Goal: Consume media (video, audio): Consume media (video, audio)

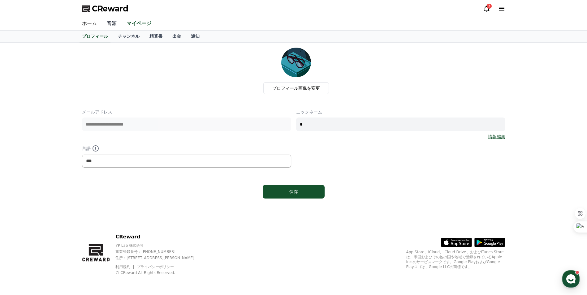
click at [108, 23] on link "音源" at bounding box center [112, 23] width 20 height 13
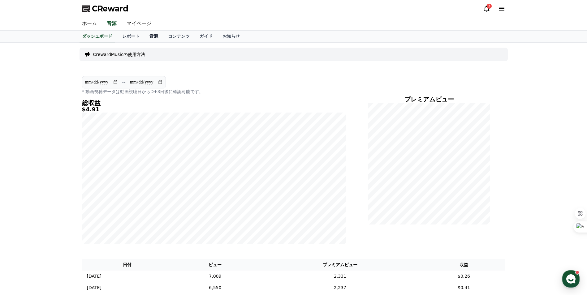
click at [144, 36] on link "音源" at bounding box center [153, 37] width 19 height 12
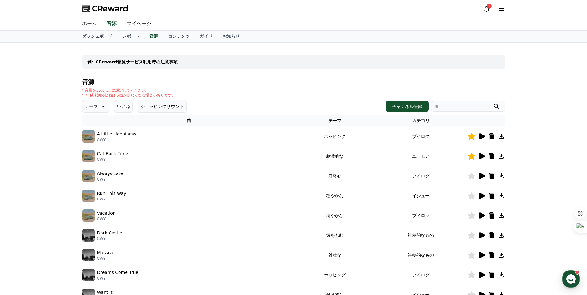
click at [92, 109] on p "テーマ" at bounding box center [91, 106] width 13 height 9
click at [46, 161] on div "CReward音源サービス利用時の注意事項 音源 * 音量を15%以上に設定してください。 * 35秒未満の動画は収益が少なくなる場合があります。 テーマ テ…" at bounding box center [293, 192] width 587 height 299
click at [72, 137] on div "CReward音源サービス利用時の注意事項 音源 * 音量を15%以上に設定してください。 * 35秒未満の動画は収益が少なくなる場合があります。 テーマ テ…" at bounding box center [293, 192] width 587 height 299
click at [99, 106] on icon at bounding box center [102, 106] width 7 height 7
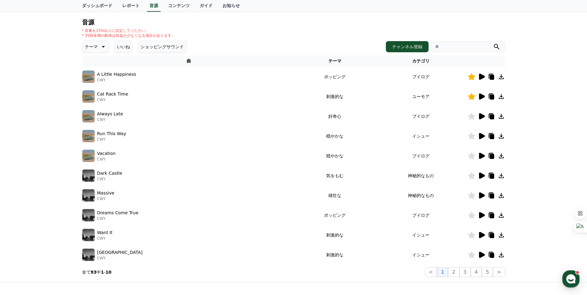
scroll to position [62, 0]
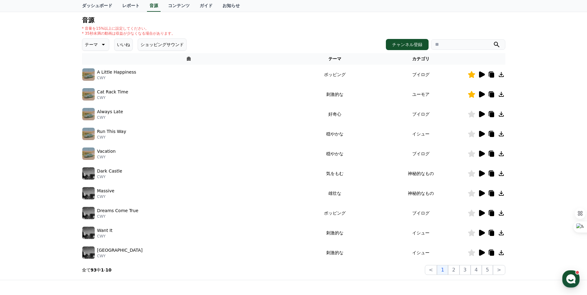
click at [483, 176] on icon at bounding box center [481, 173] width 7 height 7
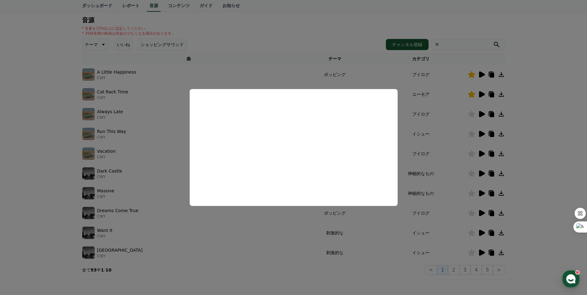
click at [572, 93] on button "close modal" at bounding box center [293, 147] width 587 height 295
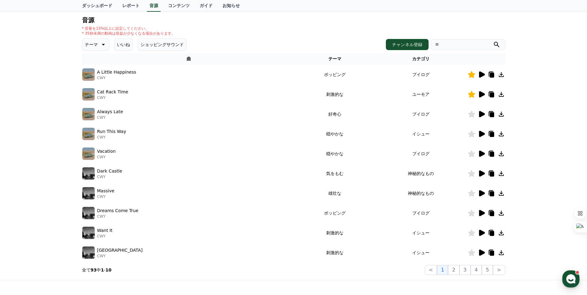
click at [483, 194] on icon at bounding box center [482, 193] width 6 height 6
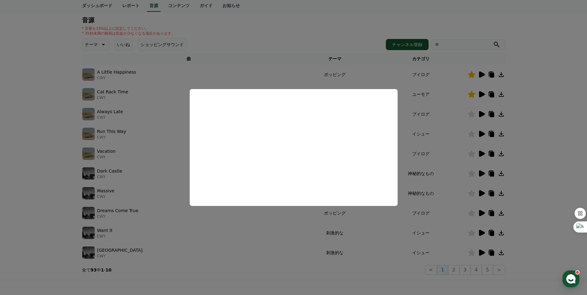
click at [568, 149] on button "close modal" at bounding box center [293, 147] width 587 height 295
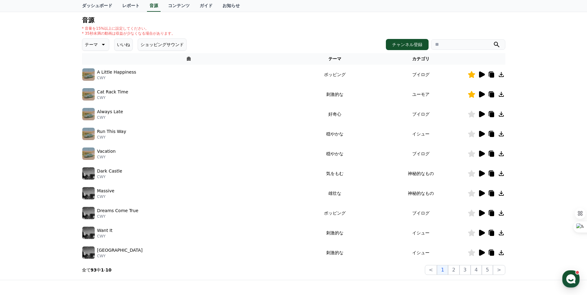
click at [483, 172] on icon at bounding box center [482, 173] width 6 height 6
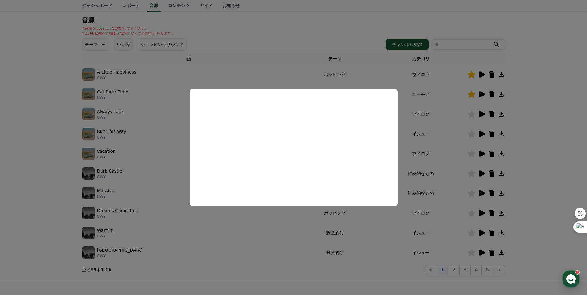
click at [544, 135] on button "close modal" at bounding box center [293, 147] width 587 height 295
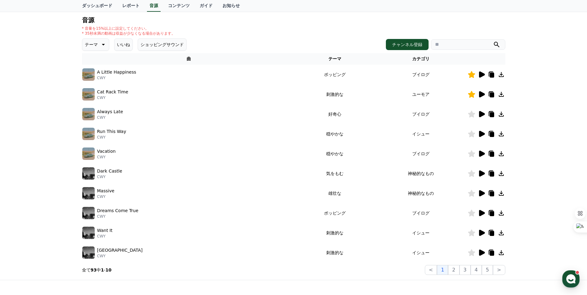
click at [471, 174] on icon at bounding box center [471, 173] width 7 height 7
click at [500, 175] on icon at bounding box center [500, 173] width 7 height 7
